Goal: Subscribe to service/newsletter

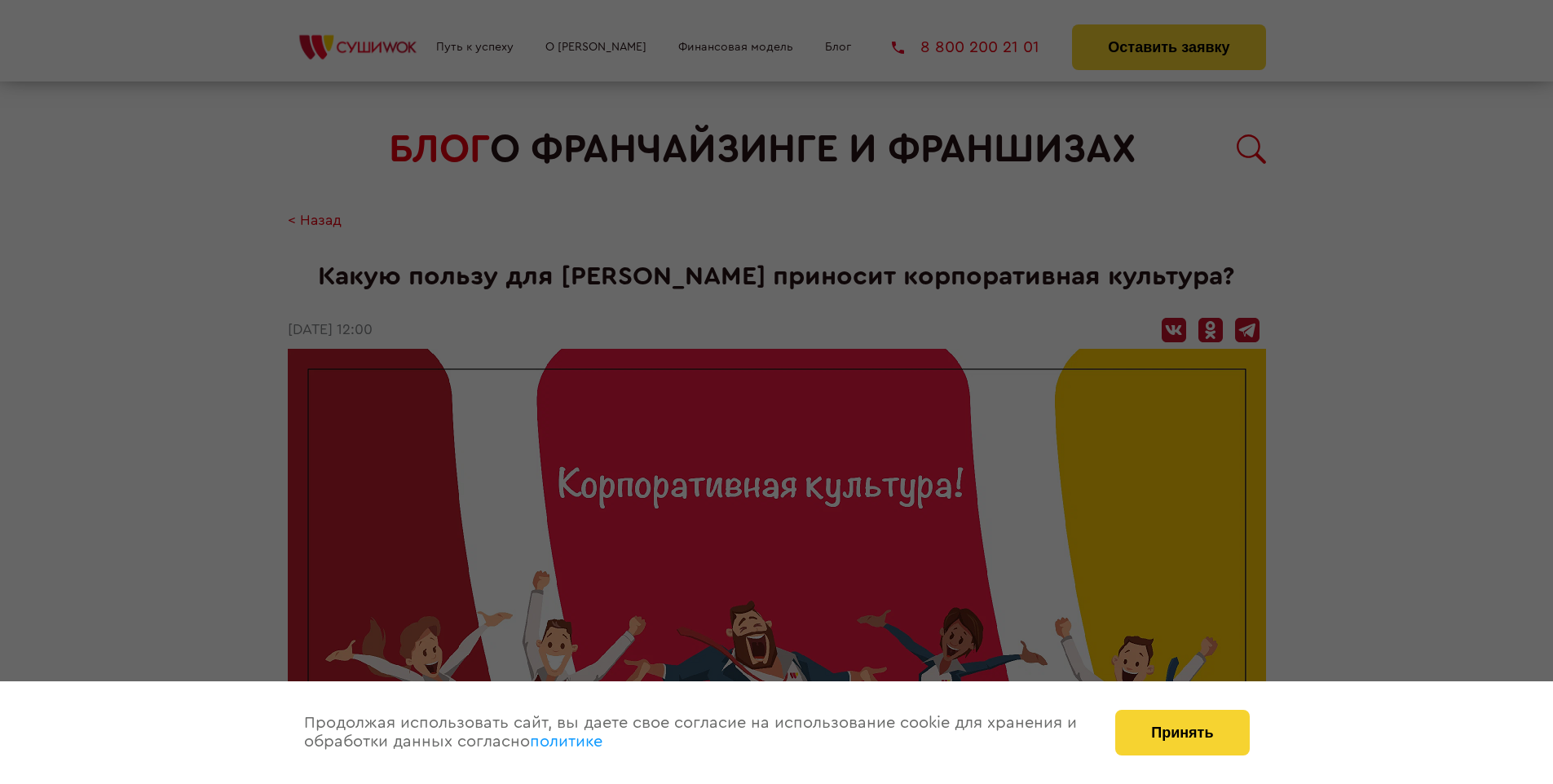
scroll to position [1641, 0]
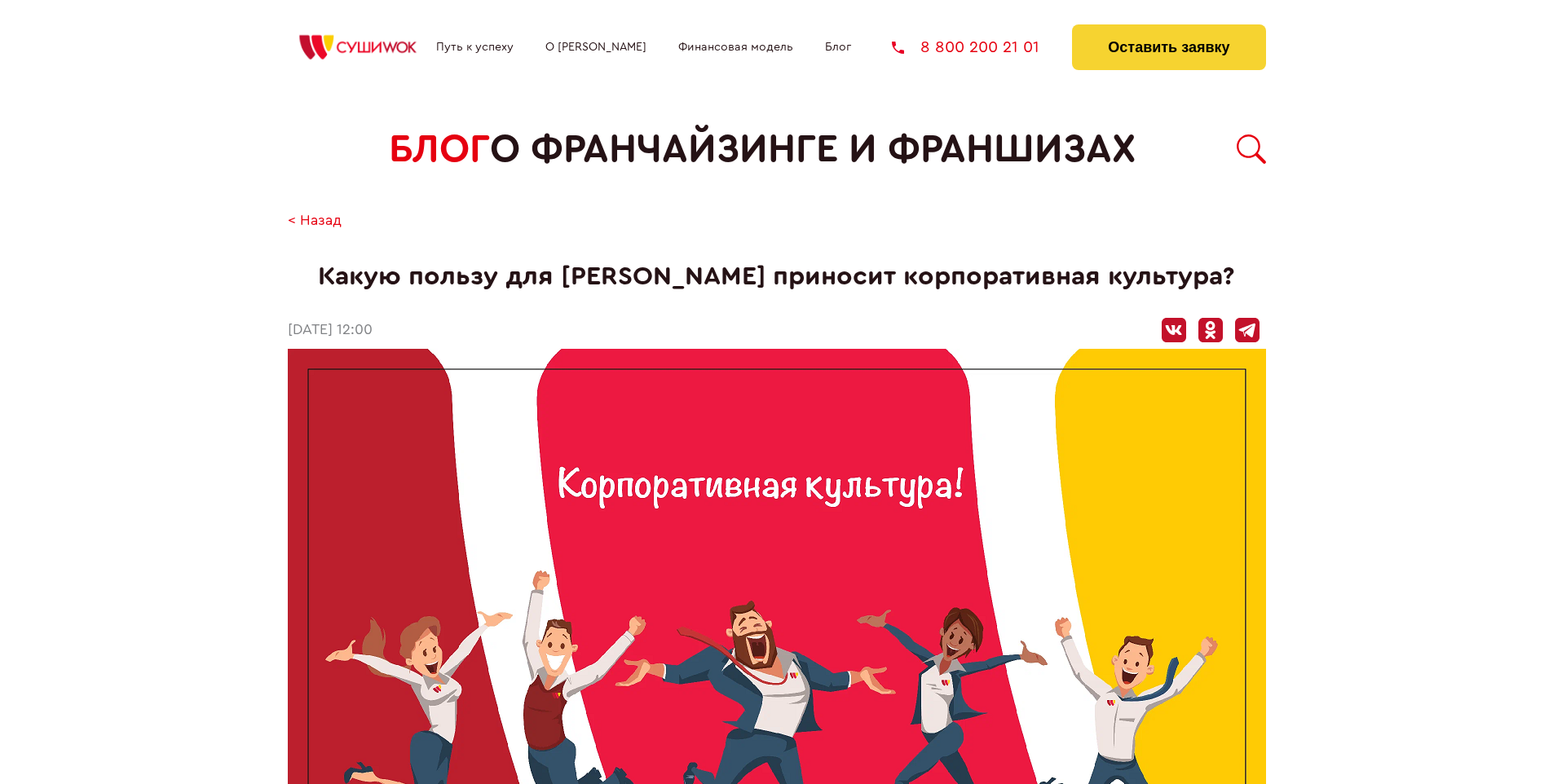
scroll to position [1641, 0]
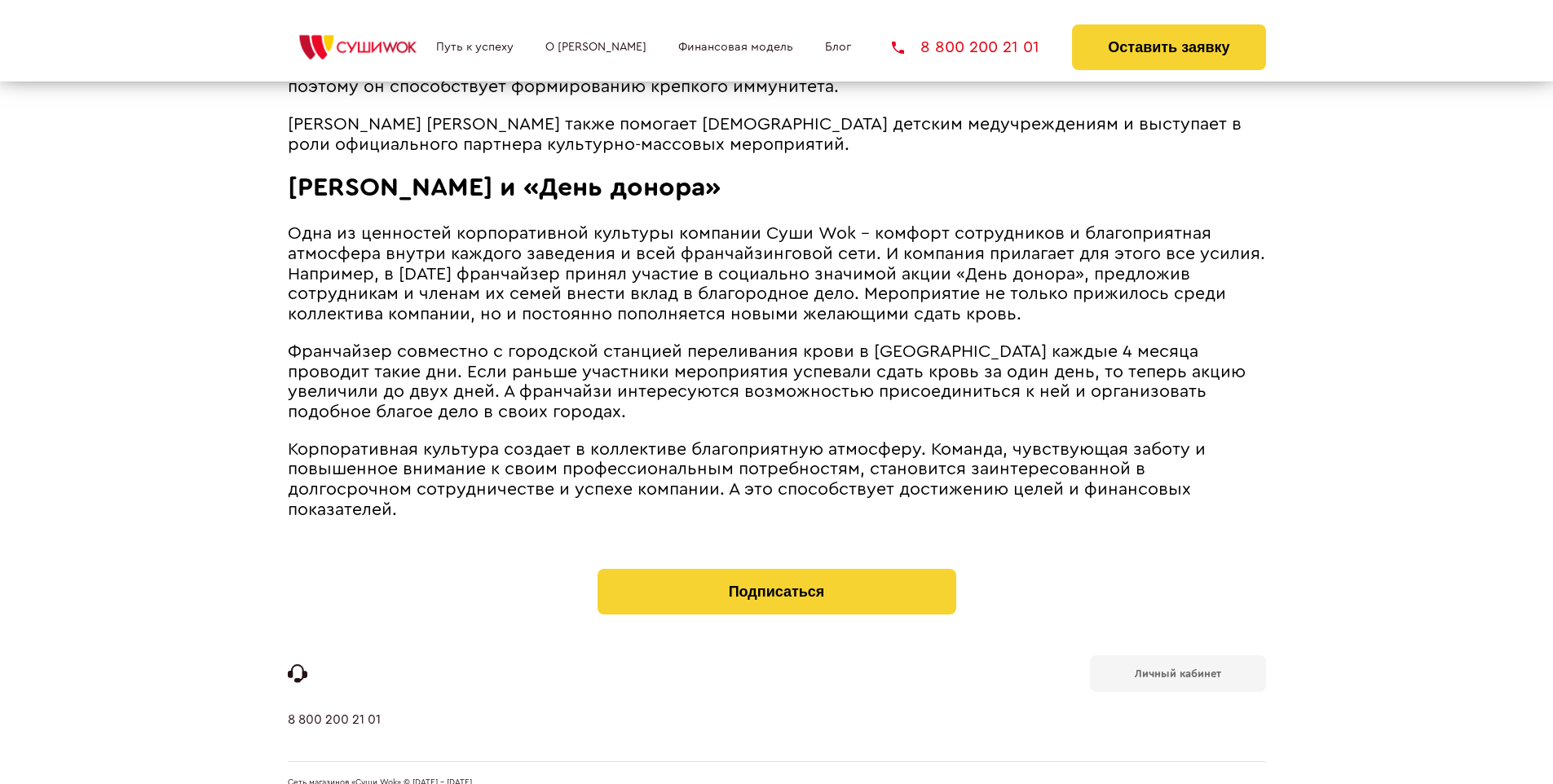
click at [1177, 668] on b "Личный кабинет" at bounding box center [1178, 673] width 86 height 11
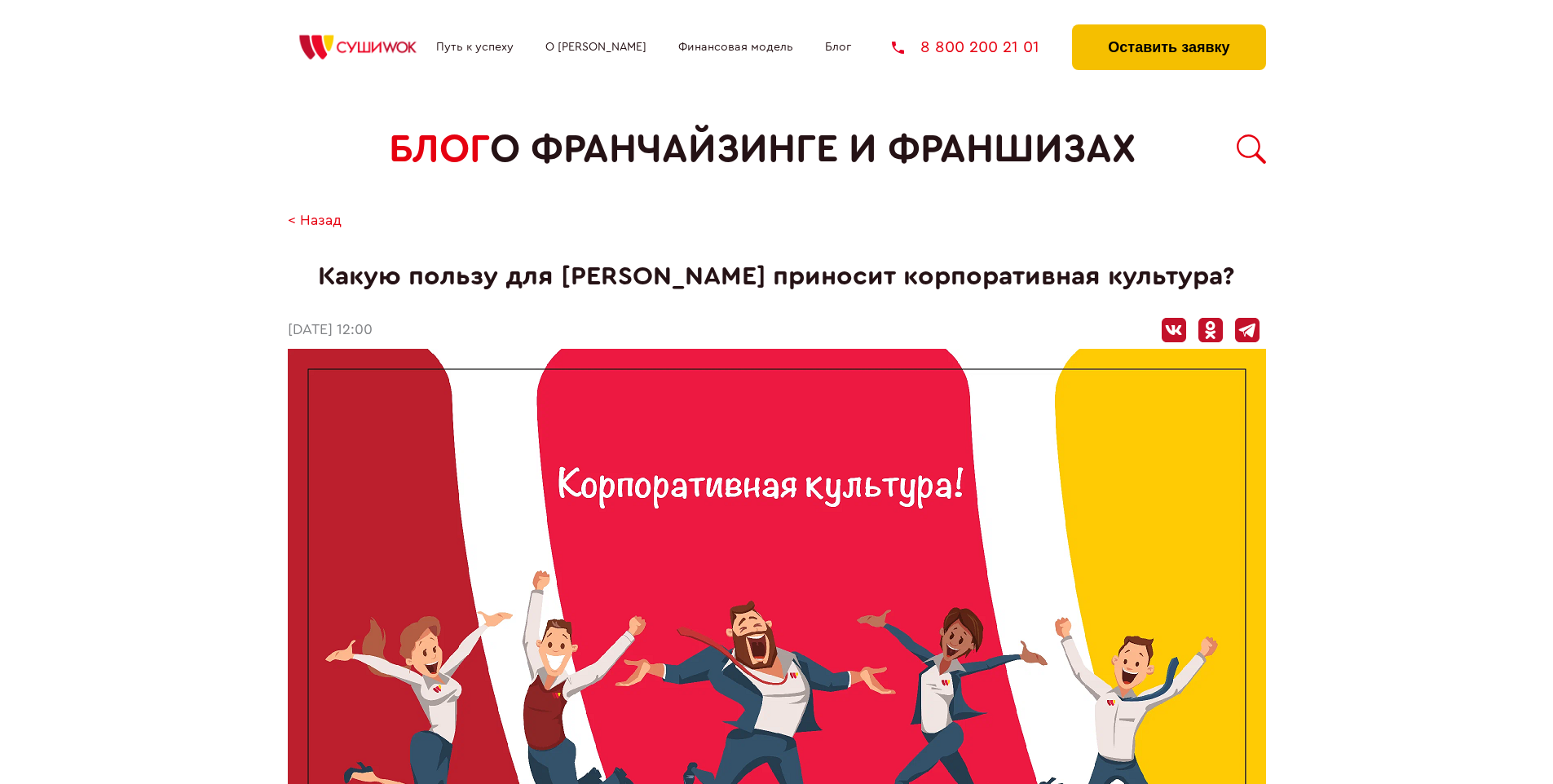
click at [1168, 28] on button "Оставить заявку" at bounding box center [1168, 47] width 193 height 45
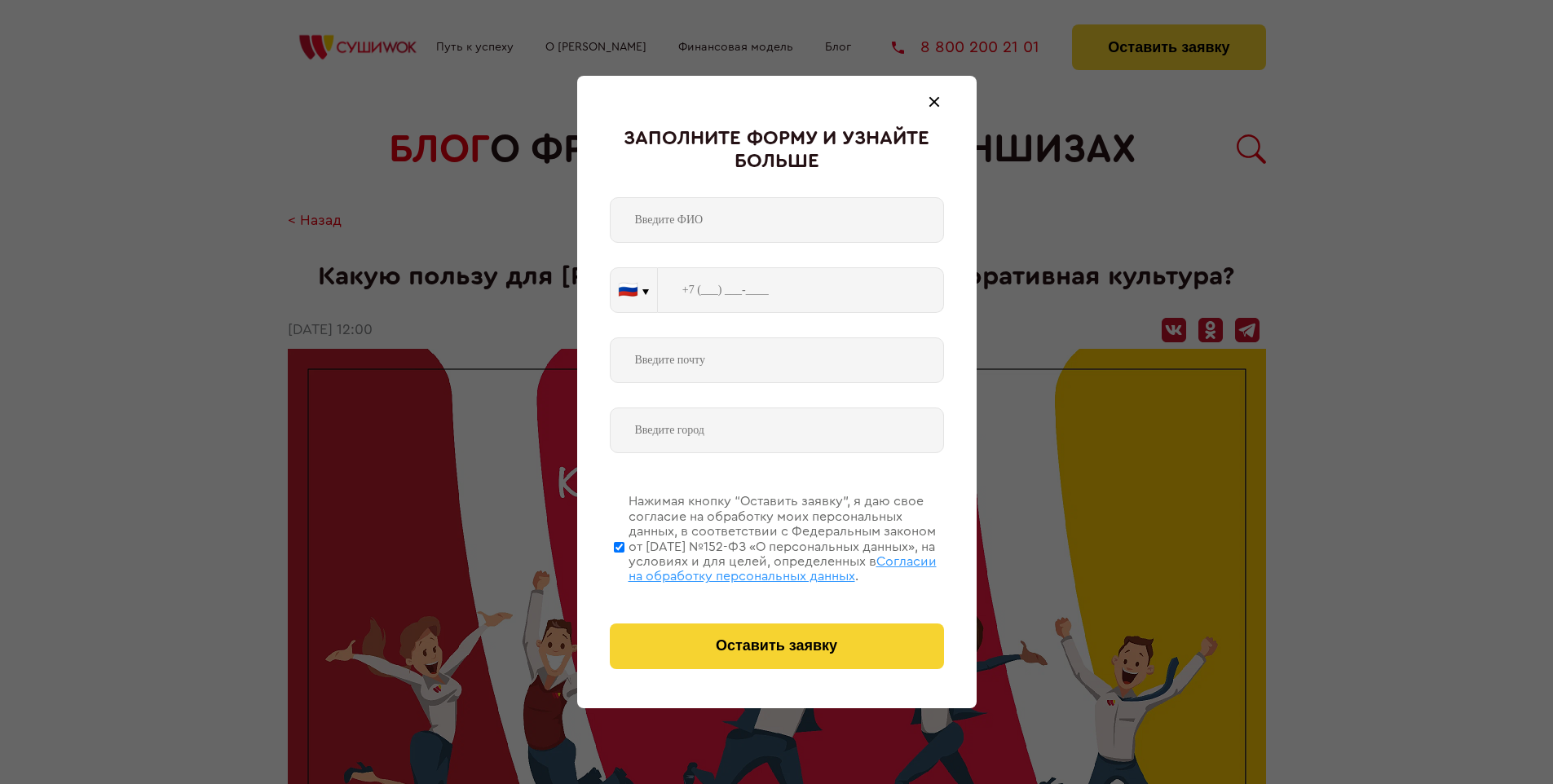
click at [756, 566] on span "Согласии на обработку персональных данных" at bounding box center [782, 568] width 308 height 27
click at [624, 566] on input "Нажимая кнопку “Оставить заявку”, я даю свое согласие на обработку моих персона…" at bounding box center [618, 547] width 11 height 131
checkbox input "false"
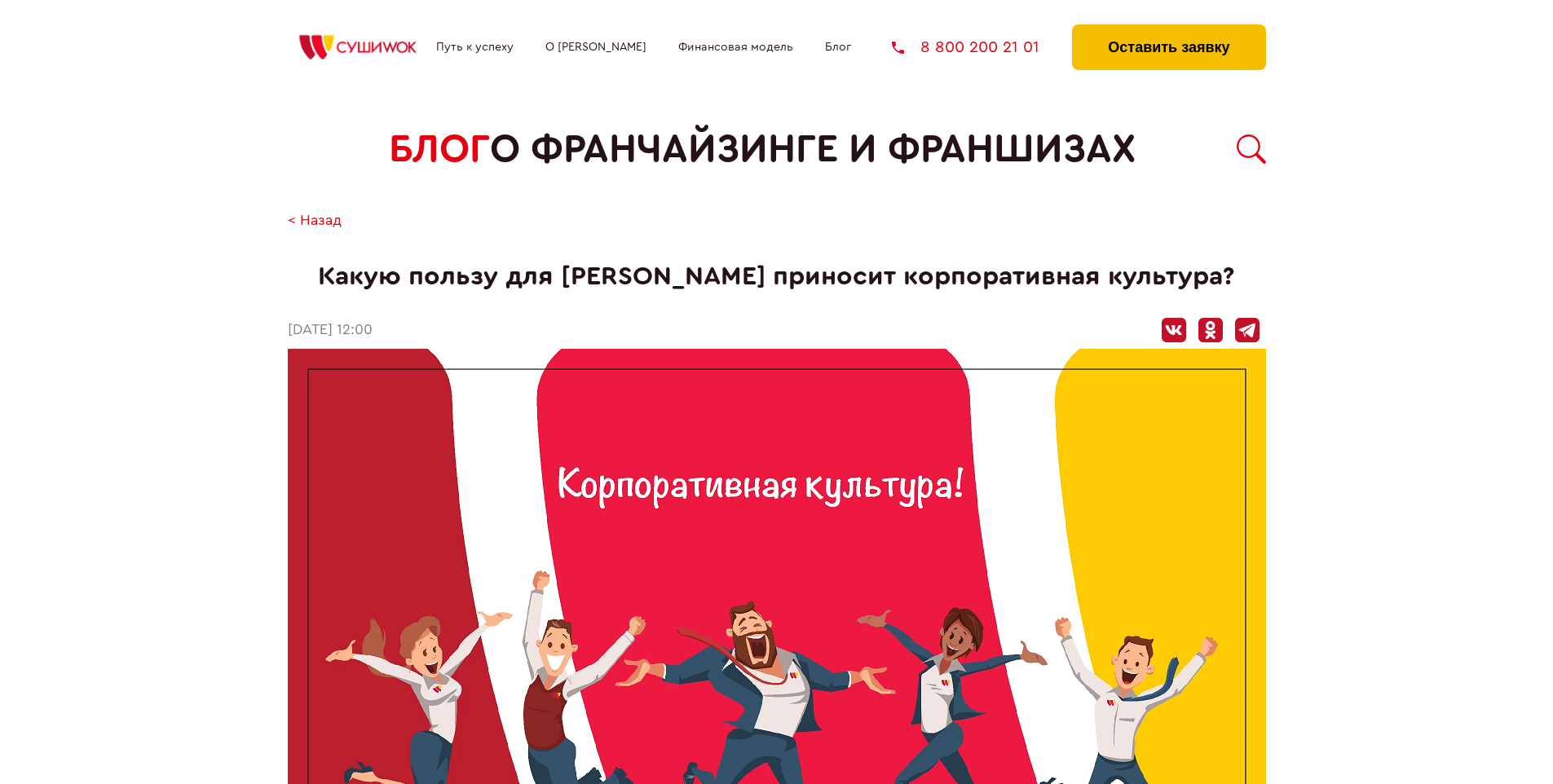
click at [1168, 28] on button "Оставить заявку" at bounding box center [1168, 47] width 193 height 45
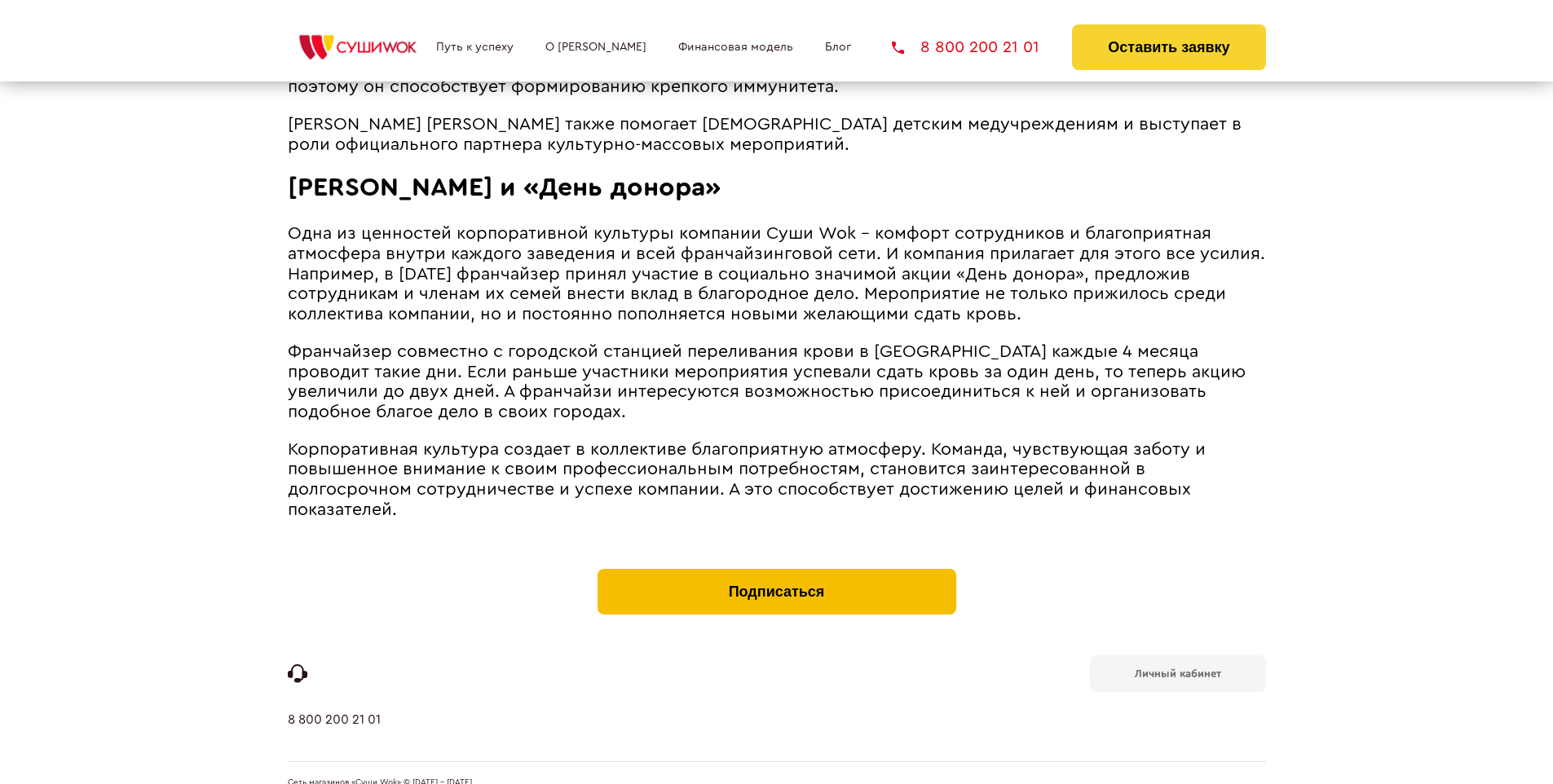
click at [776, 569] on button "Подписаться" at bounding box center [776, 592] width 358 height 45
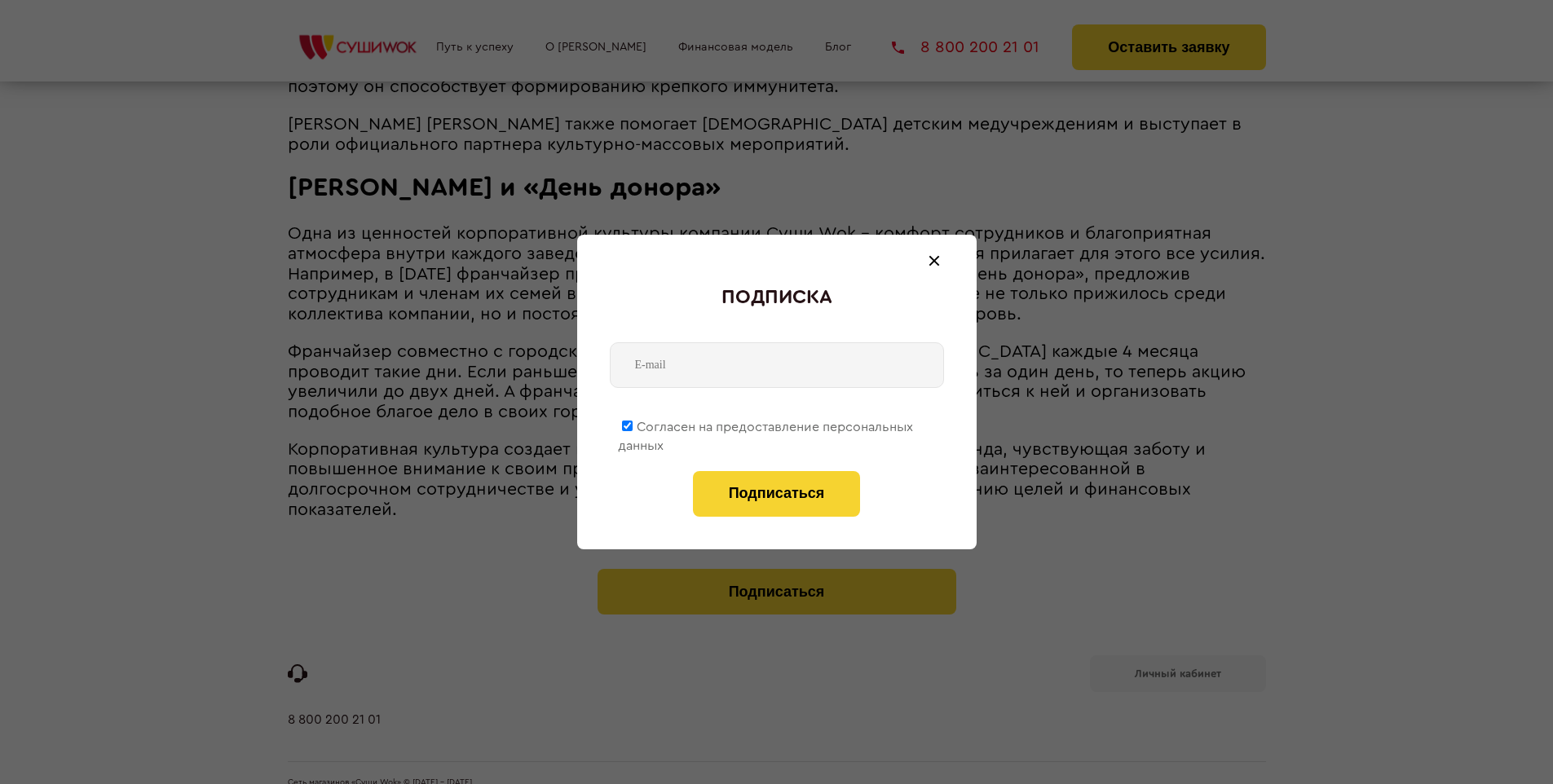
click at [766, 424] on span "Согласен на предоставление персональных данных" at bounding box center [765, 436] width 295 height 31
click at [632, 424] on input "Согласен на предоставление персональных данных" at bounding box center [626, 425] width 11 height 11
checkbox input "false"
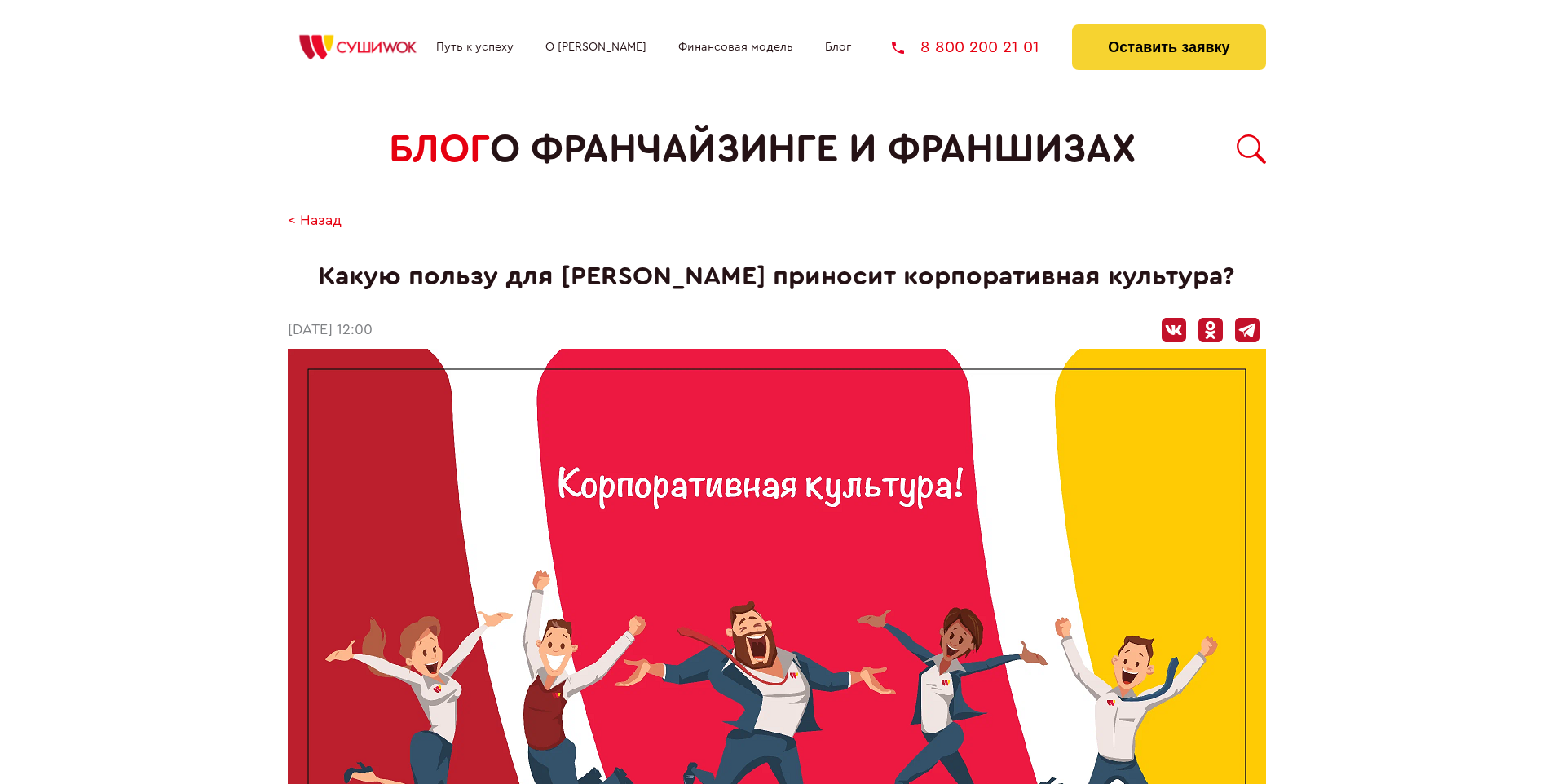
scroll to position [1641, 0]
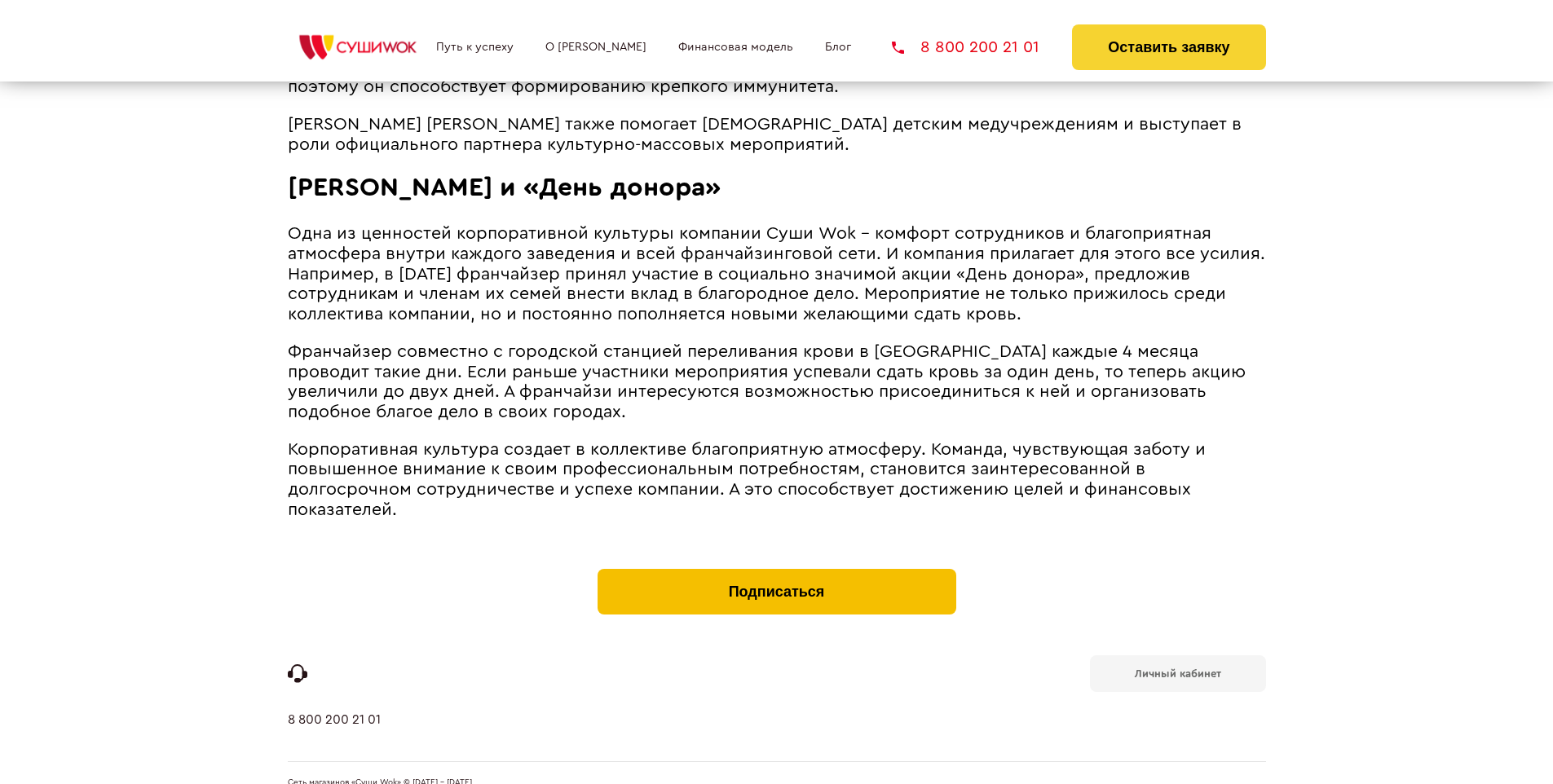
click at [776, 569] on button "Подписаться" at bounding box center [776, 592] width 358 height 45
